Goal: Information Seeking & Learning: Learn about a topic

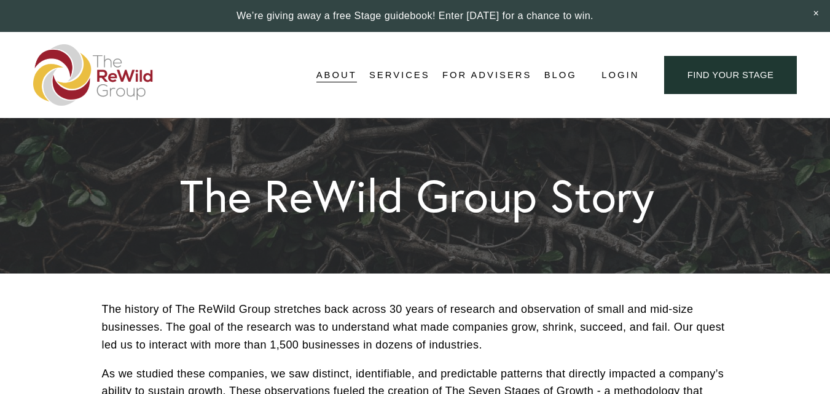
drag, startPoint x: 0, startPoint y: 0, endPoint x: 839, endPoint y: 16, distance: 839.2
click at [0, 0] on span "For Businesses" at bounding box center [0, 0] width 0 height 0
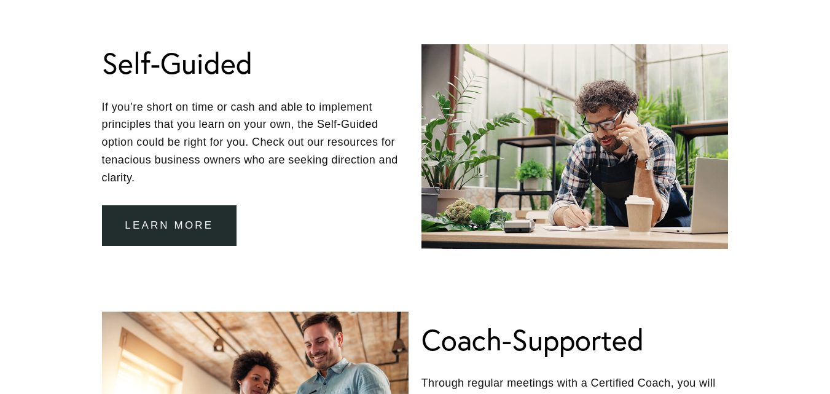
scroll to position [675, 0]
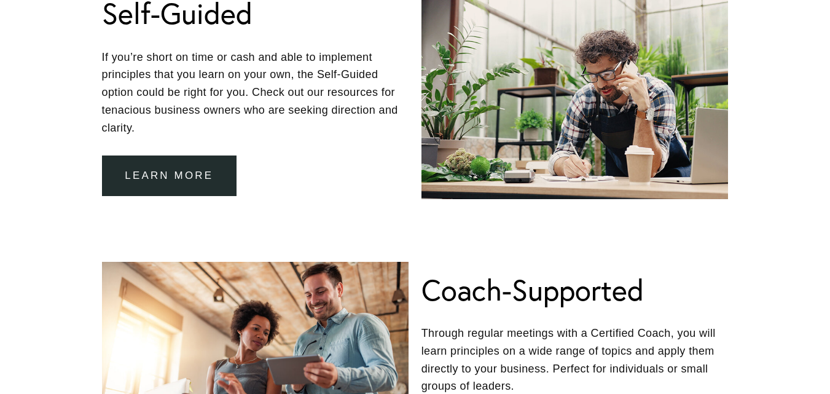
click at [161, 170] on link "Learn more" at bounding box center [169, 176] width 135 height 41
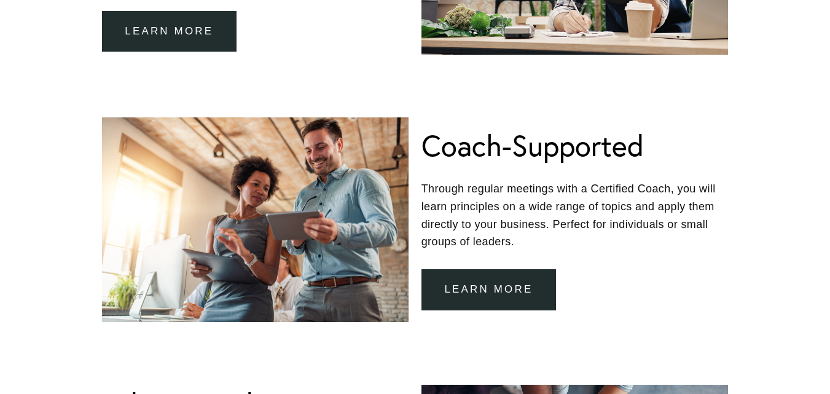
scroll to position [897, 0]
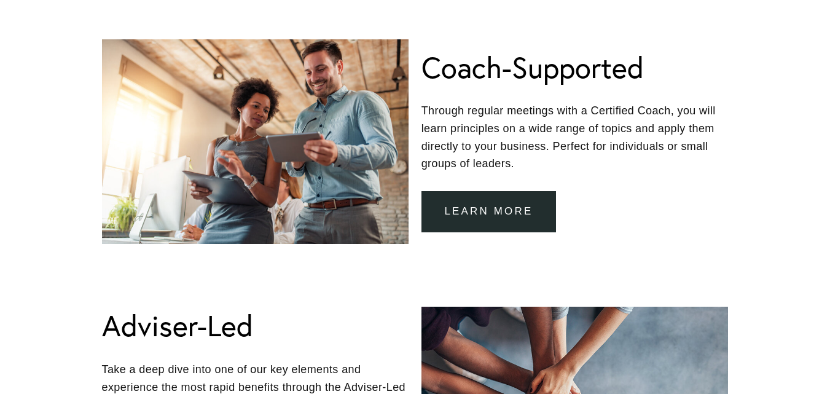
click at [489, 219] on link "learn more" at bounding box center [489, 211] width 135 height 41
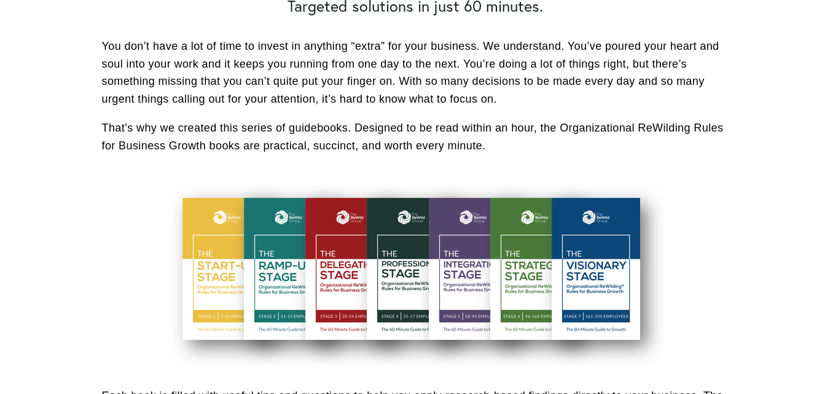
scroll to position [409, 0]
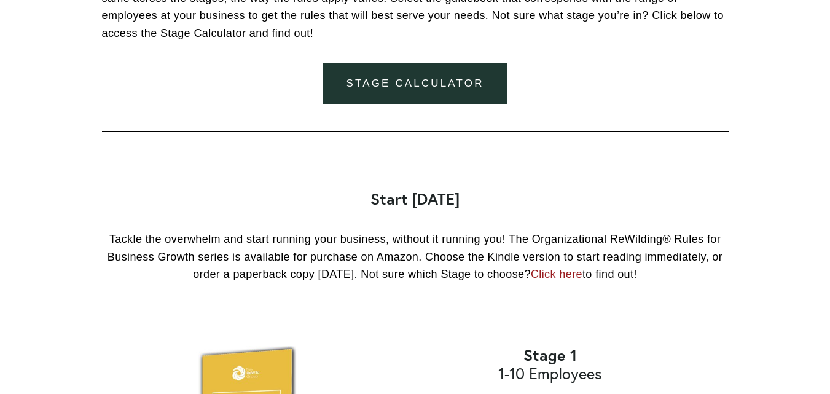
scroll to position [988, 0]
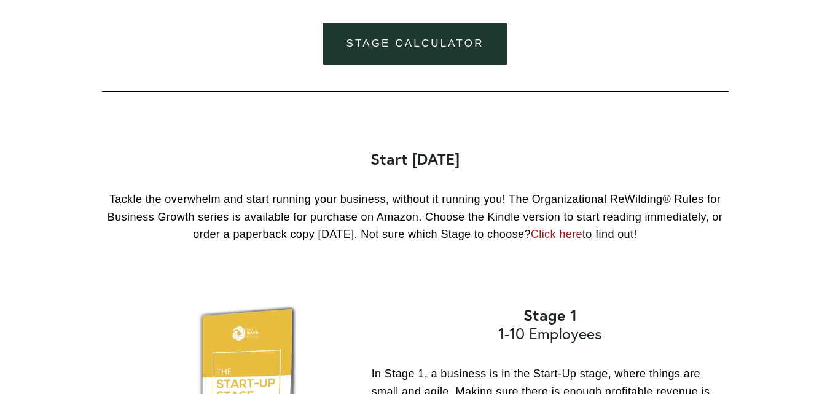
click at [411, 49] on link "Stage Calculator" at bounding box center [415, 43] width 184 height 41
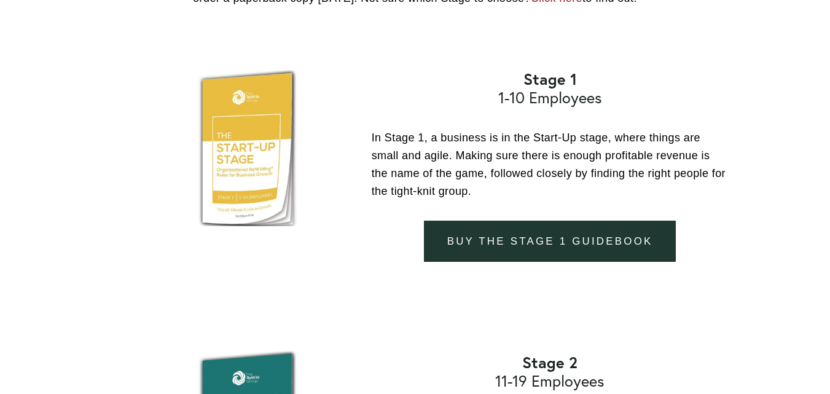
scroll to position [1184, 0]
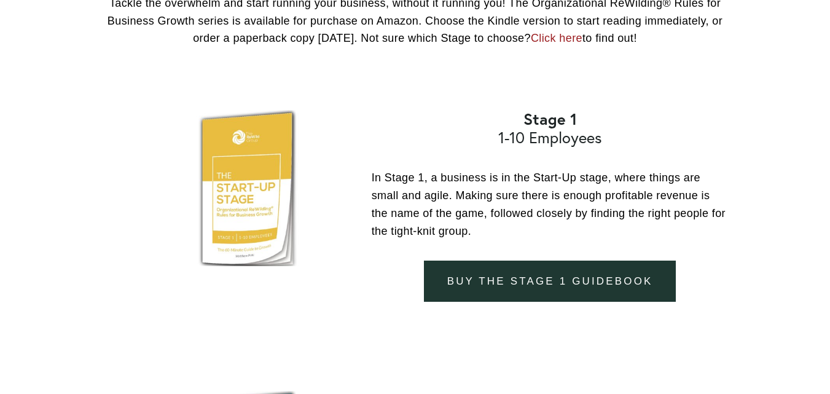
drag, startPoint x: 834, startPoint y: 20, endPoint x: 829, endPoint y: 95, distance: 75.8
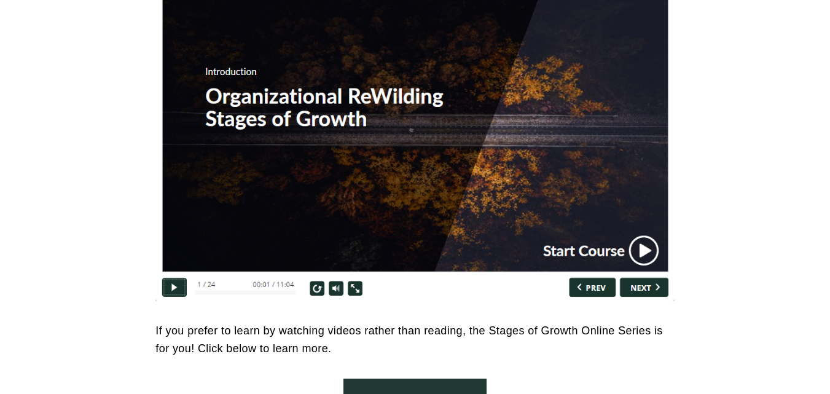
scroll to position [5236, 0]
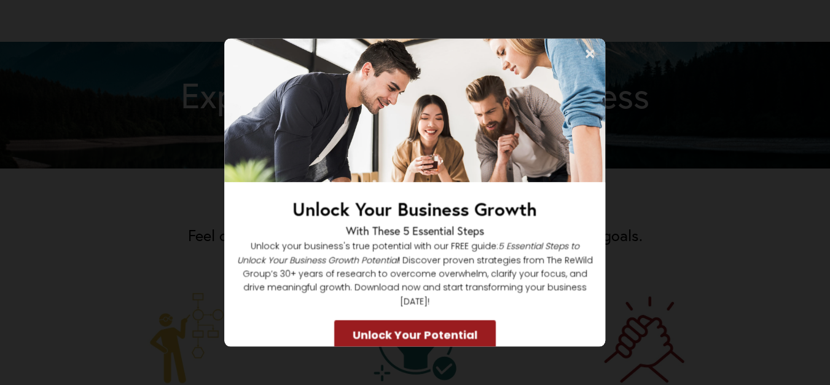
scroll to position [596, 0]
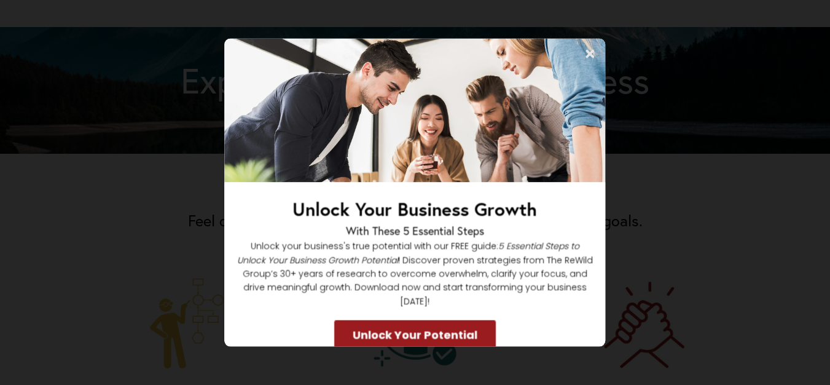
drag, startPoint x: 833, startPoint y: 36, endPoint x: 838, endPoint y: 110, distance: 74.0
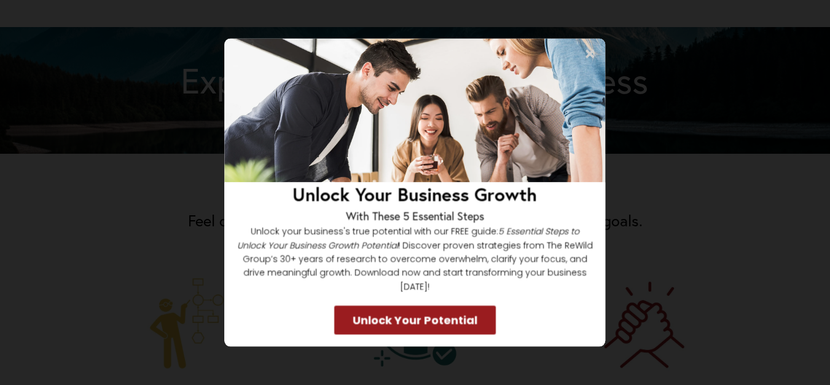
click at [588, 52] on icon at bounding box center [590, 54] width 9 height 9
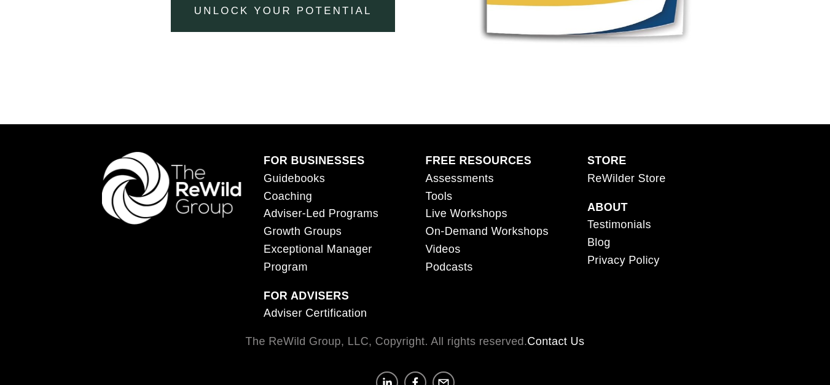
scroll to position [2598, 0]
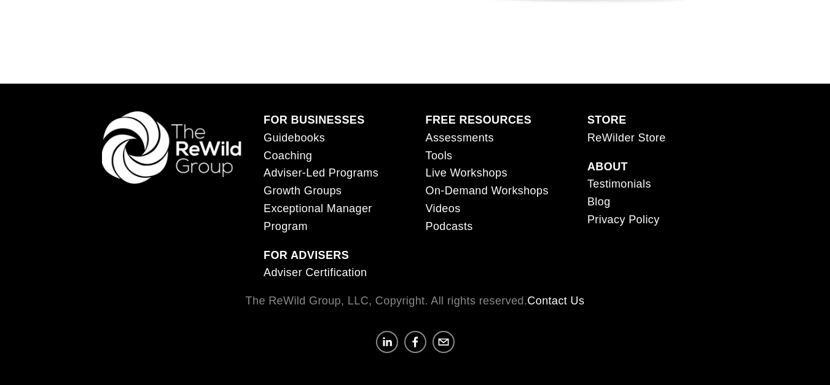
click at [310, 229] on span "Exceptional Manager Program" at bounding box center [318, 217] width 109 height 30
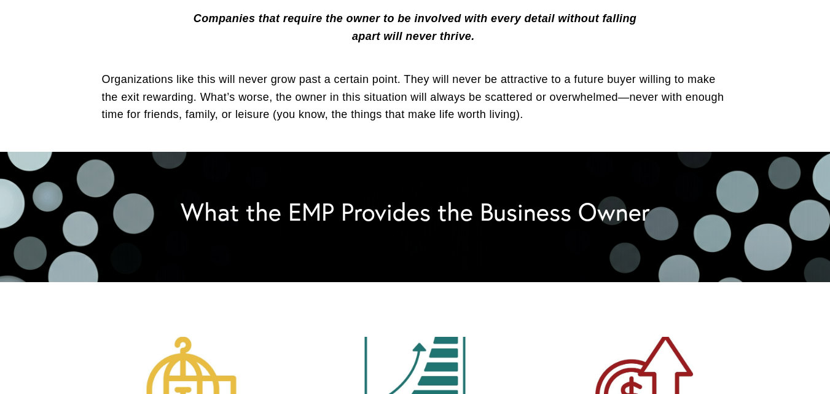
scroll to position [561, 0]
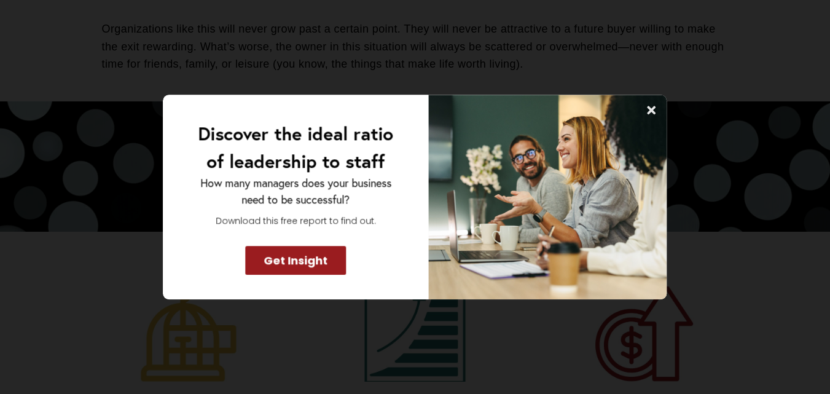
scroll to position [611, 0]
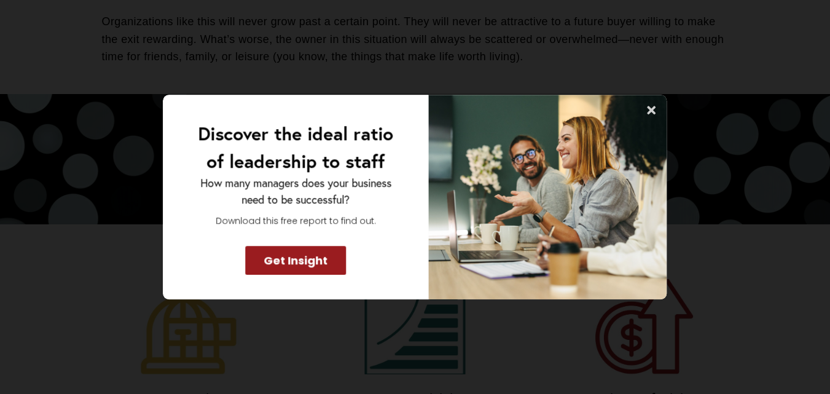
click at [650, 106] on icon at bounding box center [652, 110] width 12 height 12
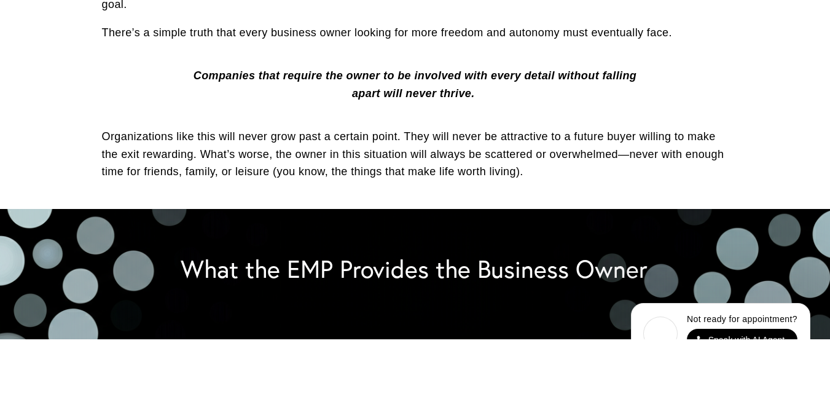
scroll to position [0, 0]
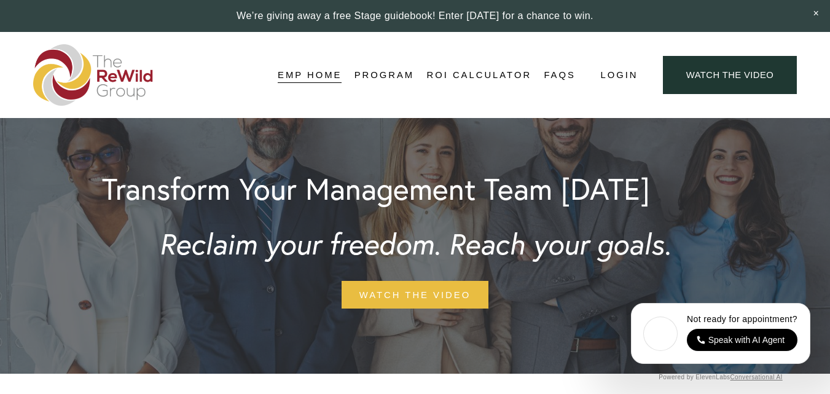
click at [0, 0] on link "Pricing" at bounding box center [0, 0] width 0 height 0
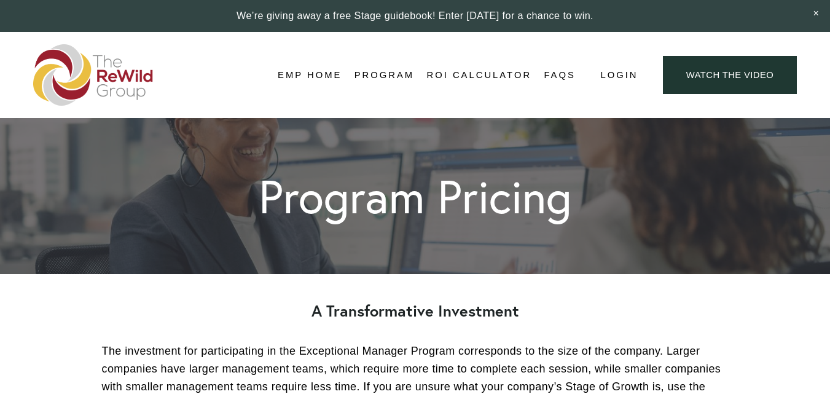
click at [479, 73] on link "ROI Calculator" at bounding box center [479, 75] width 105 height 18
click at [124, 77] on img at bounding box center [93, 74] width 120 height 61
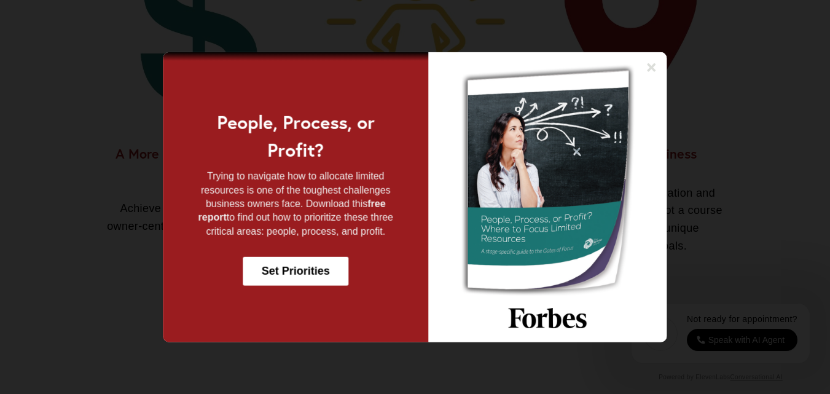
scroll to position [1016, 0]
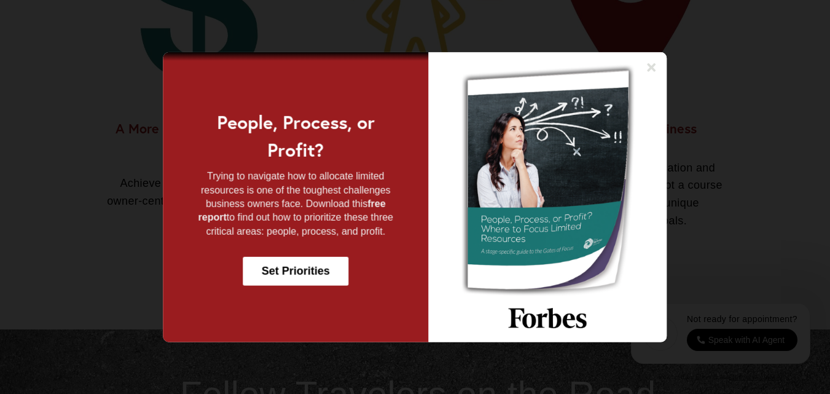
drag, startPoint x: 834, startPoint y: 28, endPoint x: 793, endPoint y: 112, distance: 93.2
click at [653, 98] on img at bounding box center [547, 197] width 239 height 290
click at [650, 69] on icon at bounding box center [652, 67] width 9 height 9
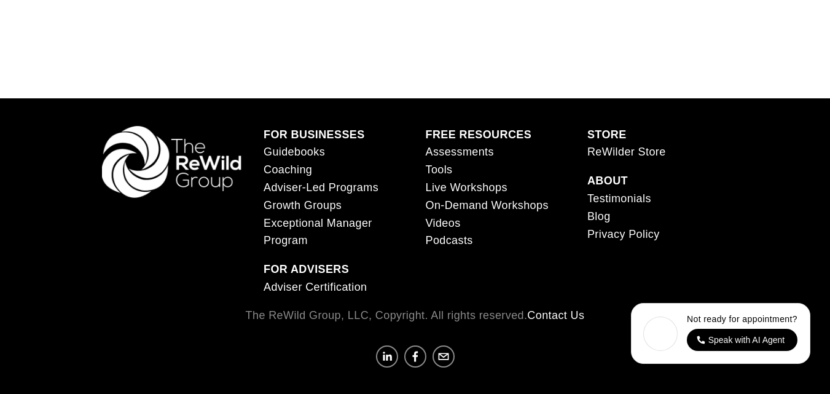
scroll to position [4700, 0]
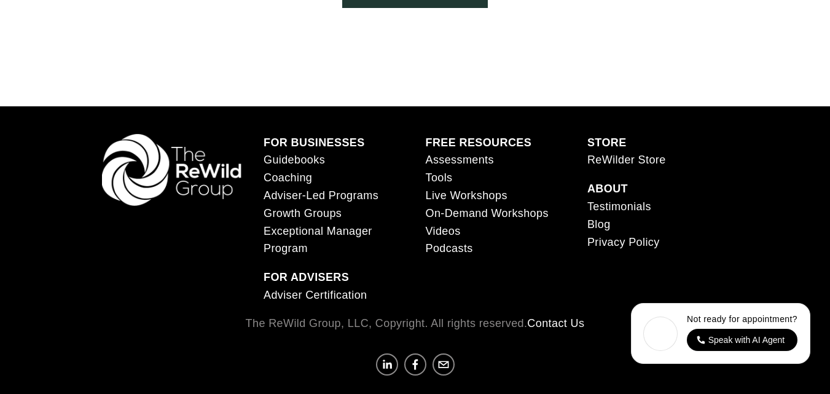
click at [296, 181] on link "Coaching" at bounding box center [288, 178] width 49 height 18
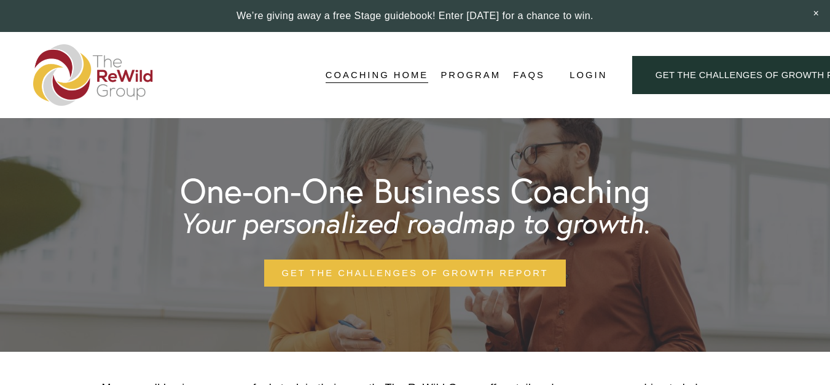
drag, startPoint x: 837, startPoint y: 49, endPoint x: 818, endPoint y: 13, distance: 41.0
click at [79, 73] on img at bounding box center [93, 74] width 120 height 61
